Goal: Task Accomplishment & Management: Use online tool/utility

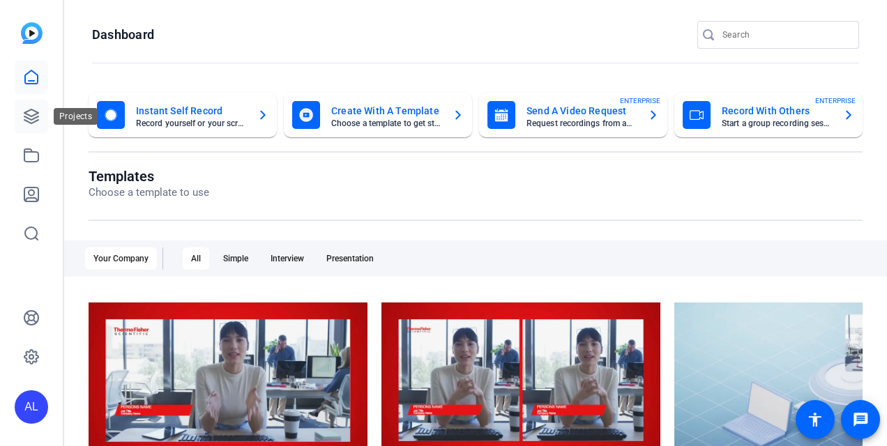
click at [40, 120] on link at bounding box center [31, 116] width 33 height 33
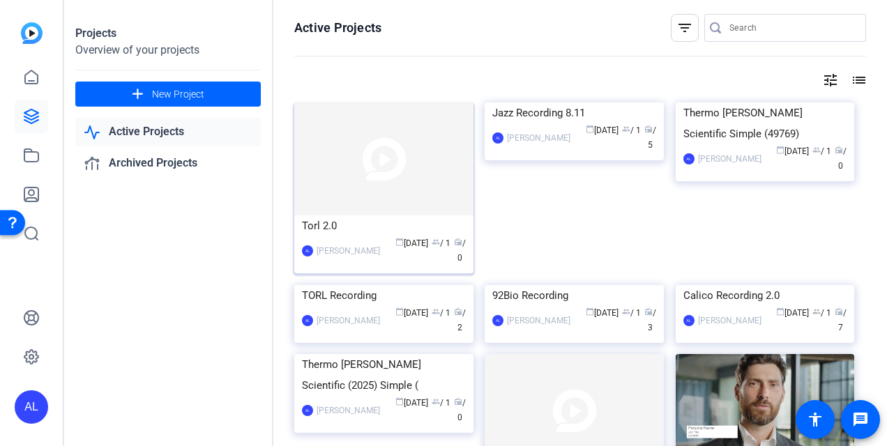
drag, startPoint x: 141, startPoint y: 98, endPoint x: 350, endPoint y: 177, distance: 223.8
click at [350, 177] on div "Projects Overview of your projects add New Project Active Projects Archived Pro…" at bounding box center [475, 223] width 823 height 446
click at [350, 177] on img at bounding box center [383, 159] width 179 height 113
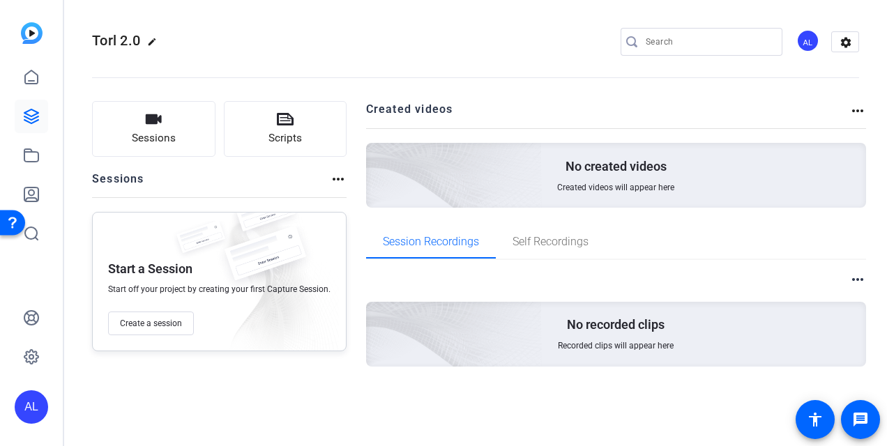
click at [332, 172] on mat-icon "more_horiz" at bounding box center [338, 179] width 17 height 17
click at [203, 192] on div at bounding box center [443, 223] width 887 height 446
click at [326, 180] on div "Sessions more_horiz" at bounding box center [219, 184] width 255 height 27
click at [332, 179] on mat-icon "more_horiz" at bounding box center [338, 179] width 17 height 17
click at [137, 180] on div at bounding box center [443, 223] width 887 height 446
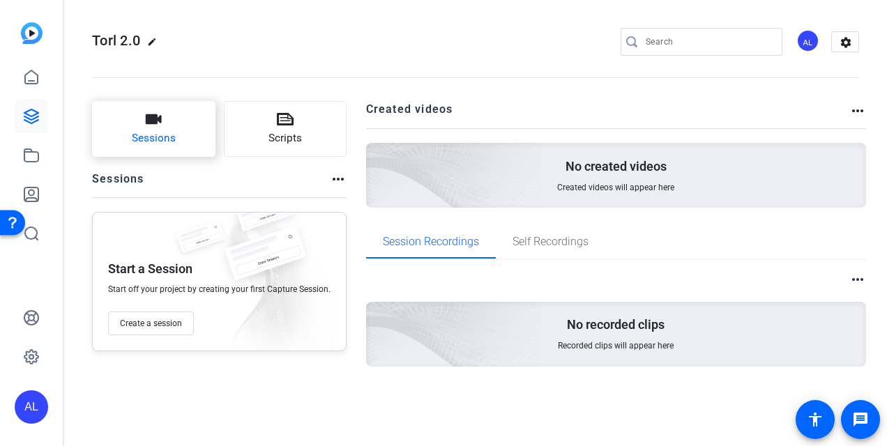
click at [177, 133] on button "Sessions" at bounding box center [153, 129] width 123 height 56
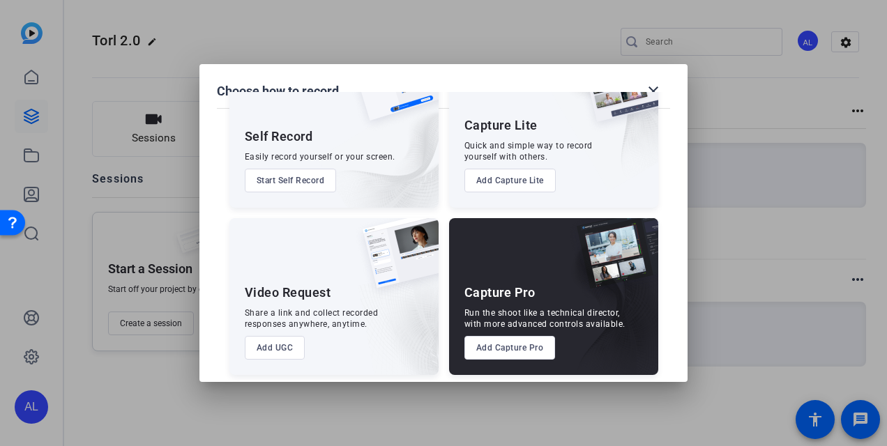
scroll to position [76, 0]
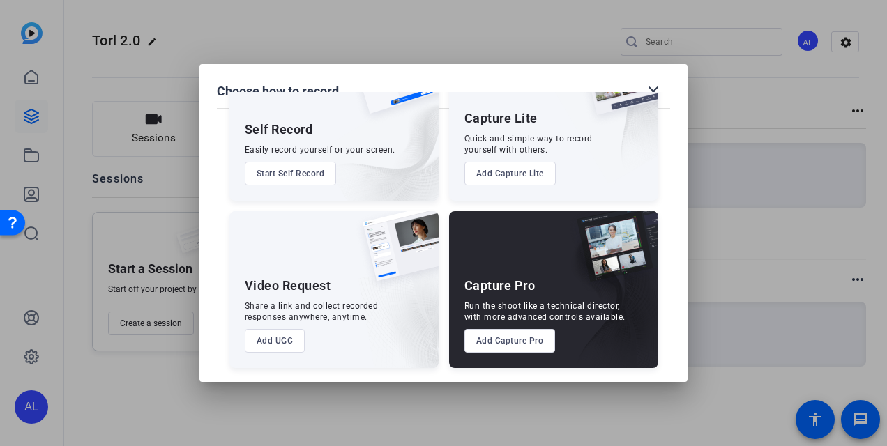
click at [254, 345] on button "Add UGC" at bounding box center [275, 341] width 61 height 24
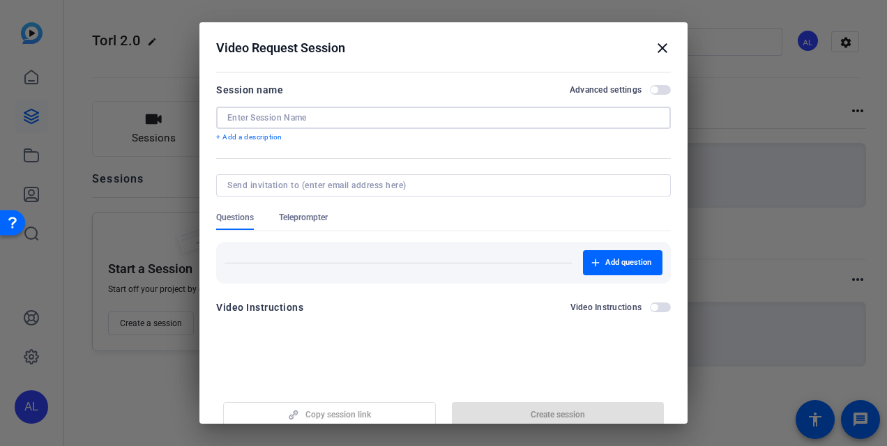
click at [354, 119] on input at bounding box center [443, 117] width 432 height 11
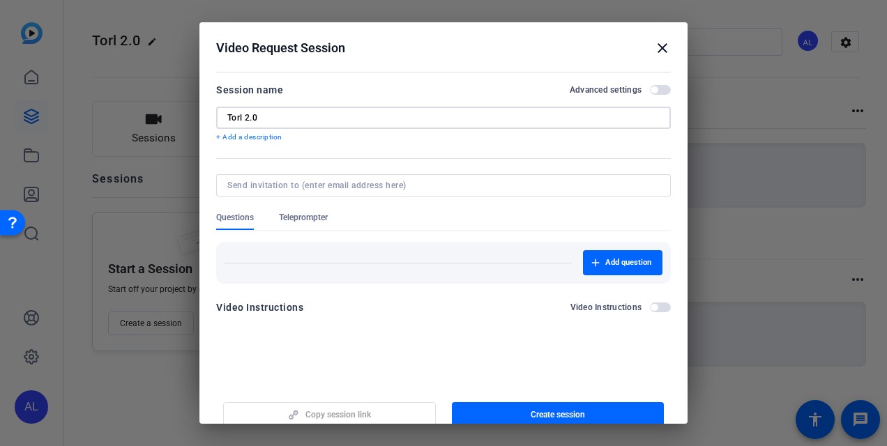
scroll to position [17, 0]
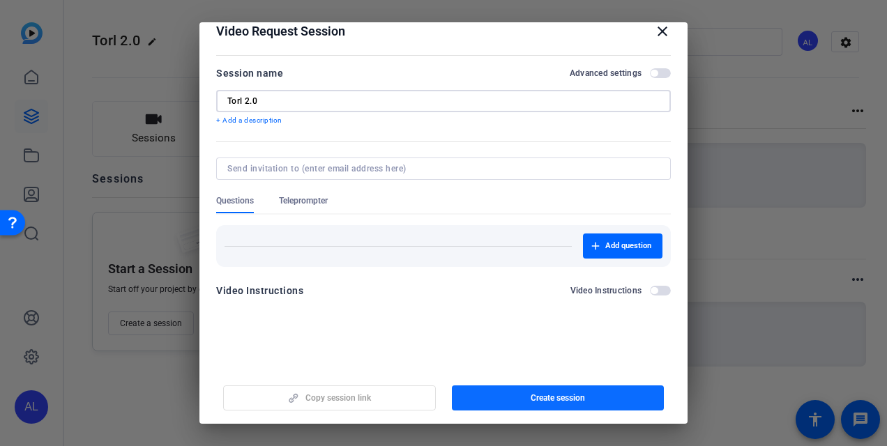
type input "Torl 2.0"
click at [488, 388] on span "button" at bounding box center [558, 397] width 213 height 33
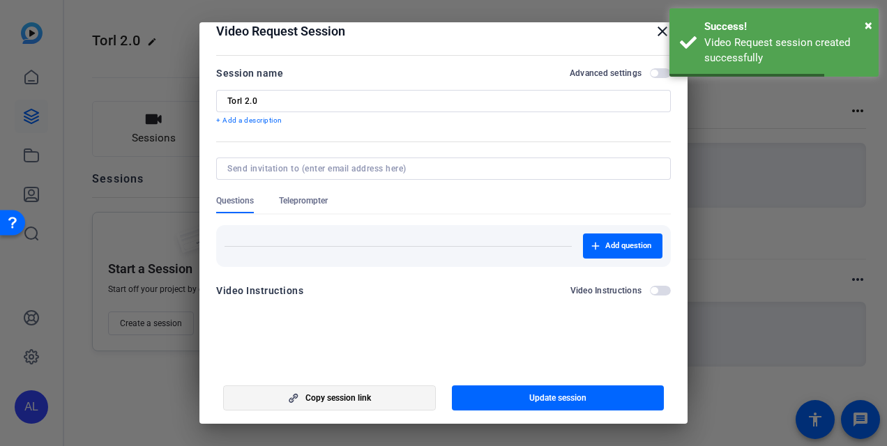
click at [365, 395] on span "Copy session link" at bounding box center [338, 398] width 66 height 11
